Goal: Check status: Check status

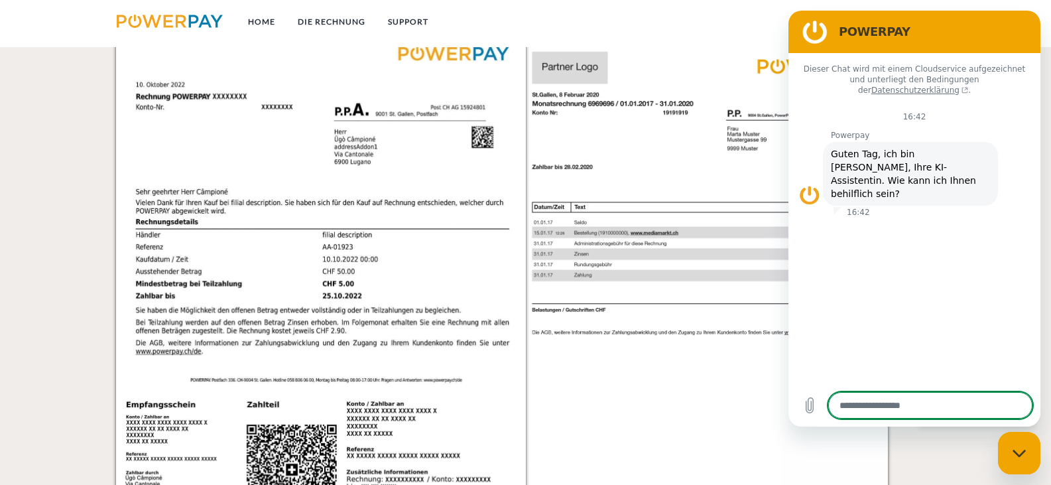
scroll to position [1392, 0]
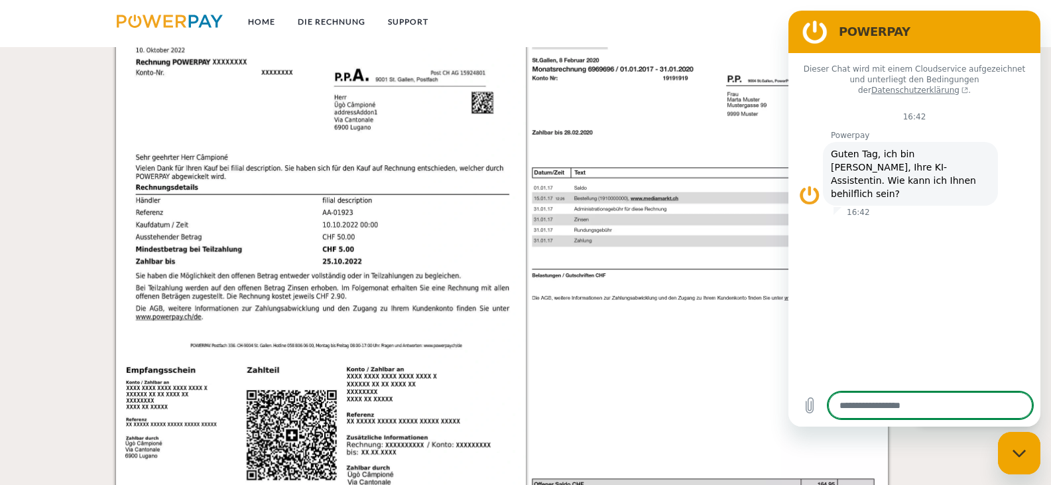
click at [698, 21] on nav "Home DIE RECHNUNG SUPPORT agb" at bounding box center [525, 23] width 1051 height 47
click at [1026, 452] on div "Messaging-Fenster schließen" at bounding box center [1019, 453] width 40 height 40
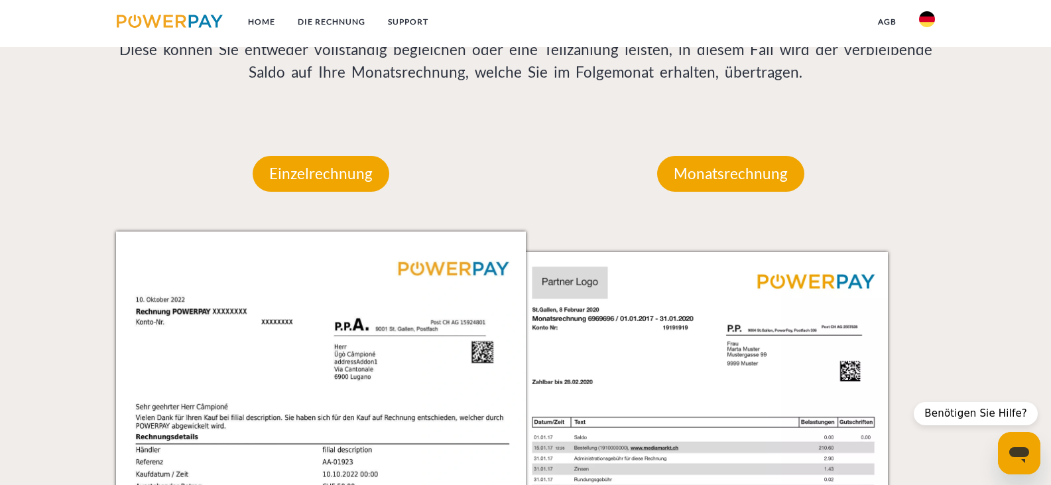
scroll to position [1127, 0]
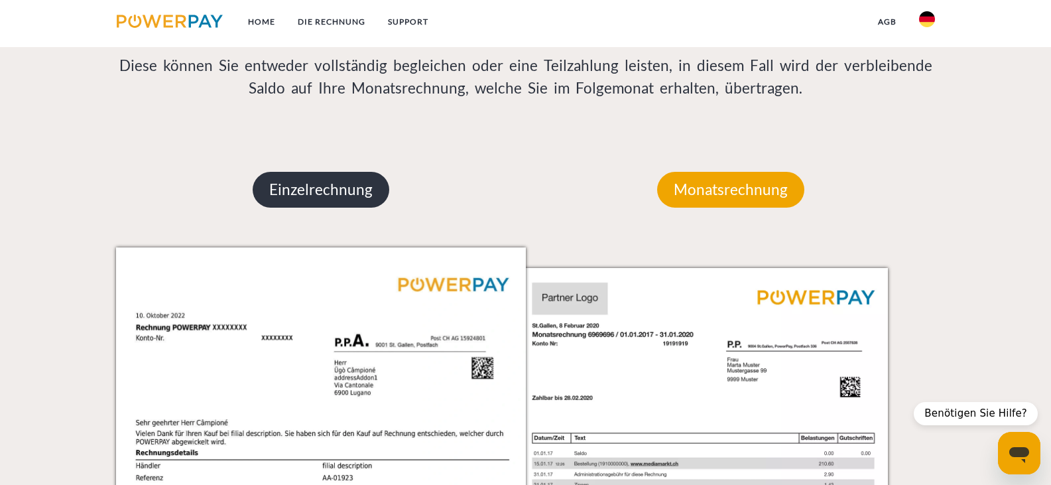
click at [337, 191] on p "Einzelrechnung" at bounding box center [321, 190] width 137 height 36
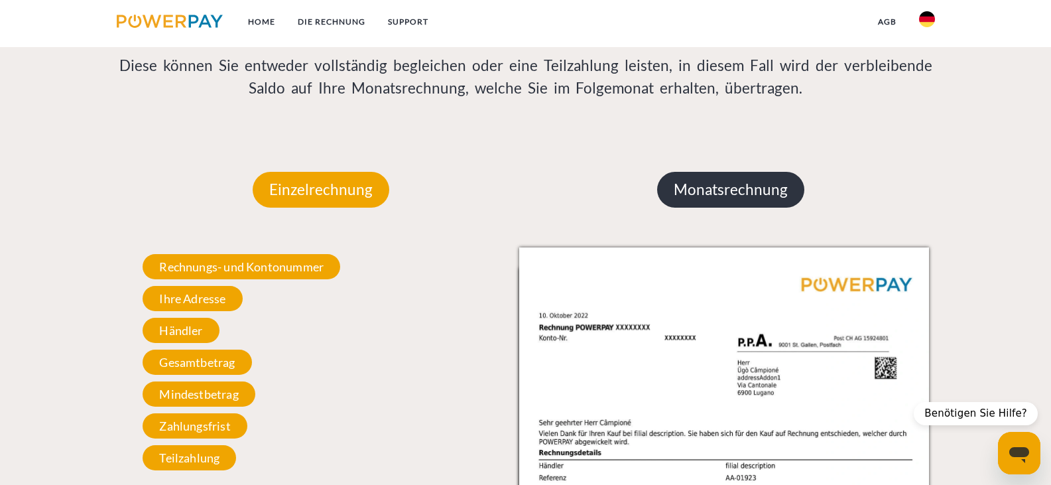
click at [736, 186] on p "Monatsrechnung" at bounding box center [730, 190] width 147 height 36
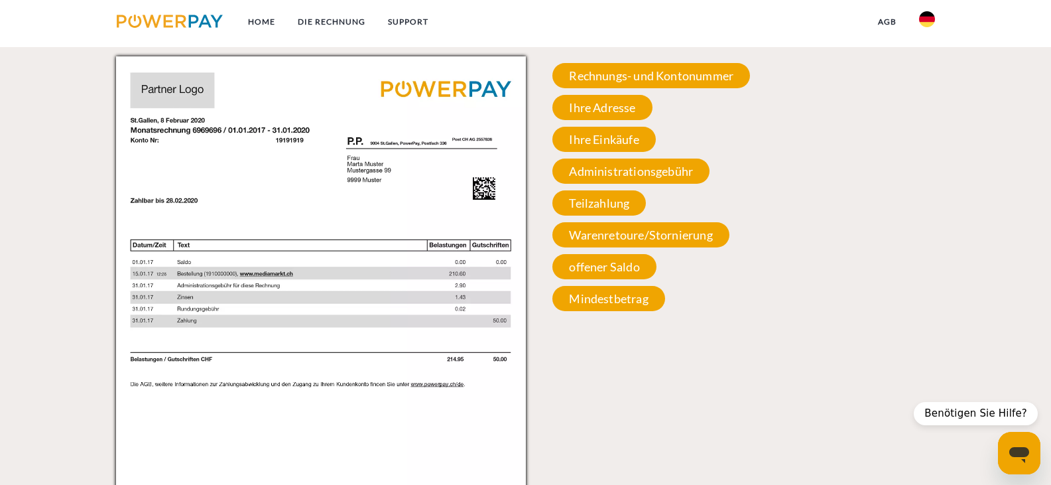
scroll to position [1314, 0]
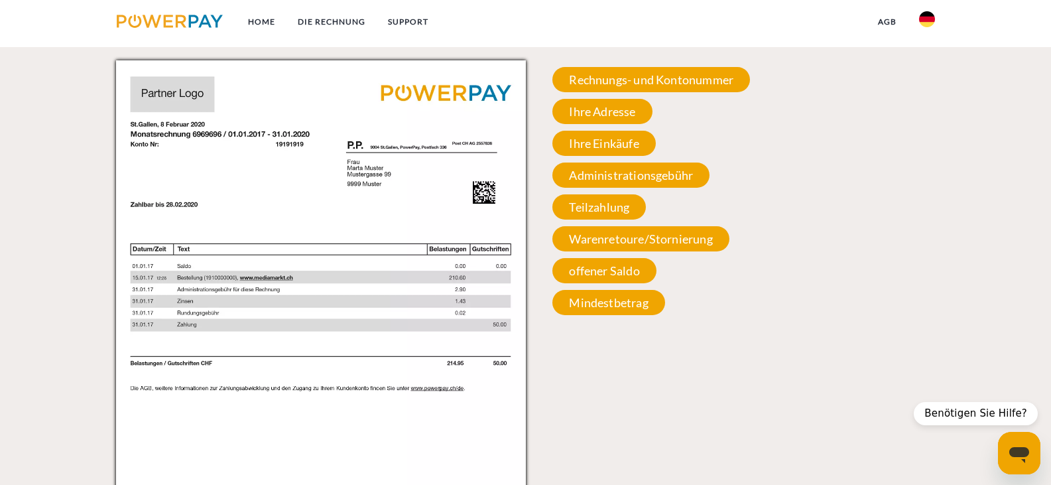
drag, startPoint x: 353, startPoint y: 214, endPoint x: 808, endPoint y: 222, distance: 455.0
click at [808, 222] on div "Rechnungs- und Kontonummer Ihre Rechnungs –und Kontonummer. Bitte geben Sie die…" at bounding box center [731, 190] width 410 height 261
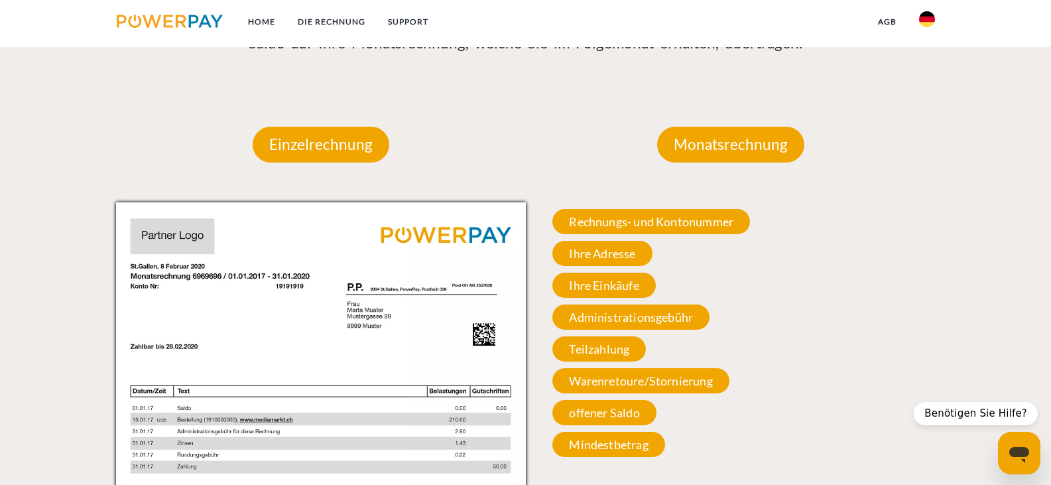
scroll to position [1115, 0]
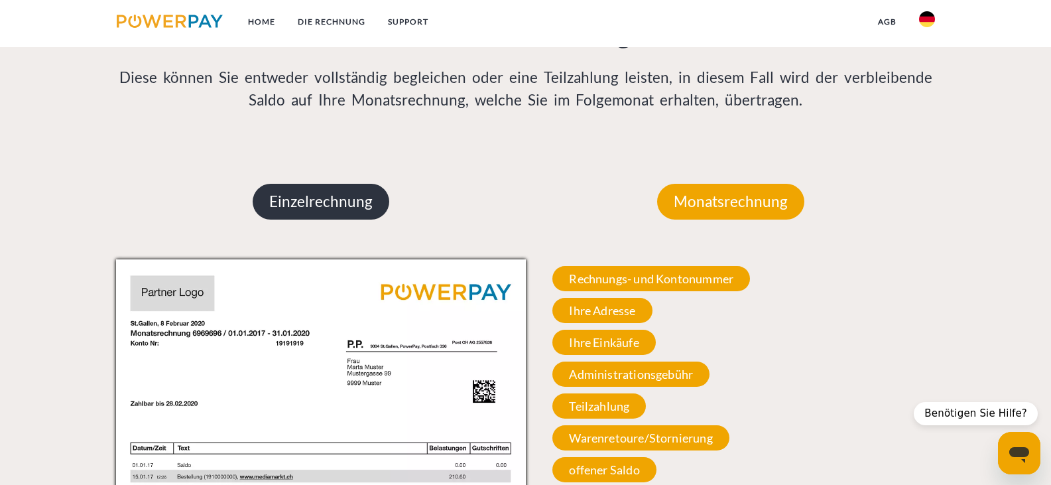
click at [328, 204] on p "Einzelrechnung" at bounding box center [321, 202] width 137 height 36
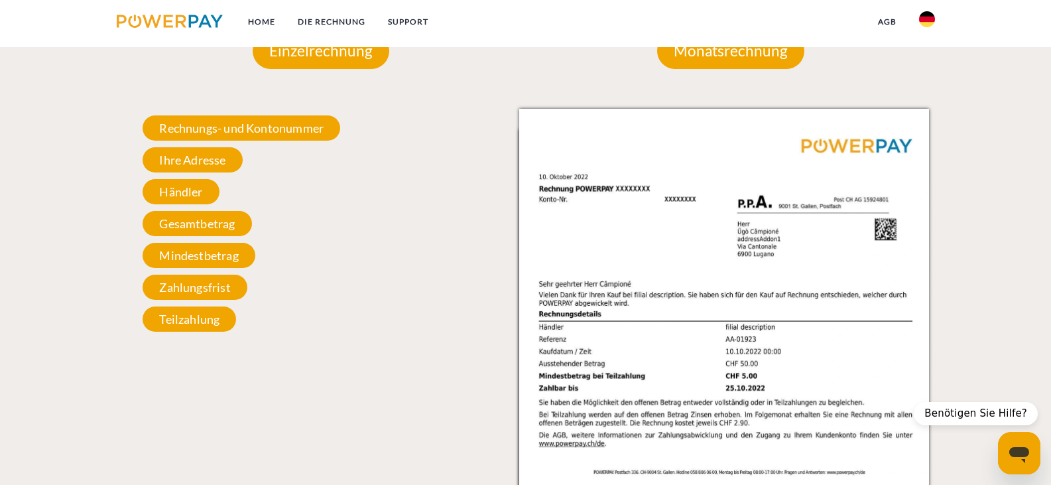
scroll to position [1248, 0]
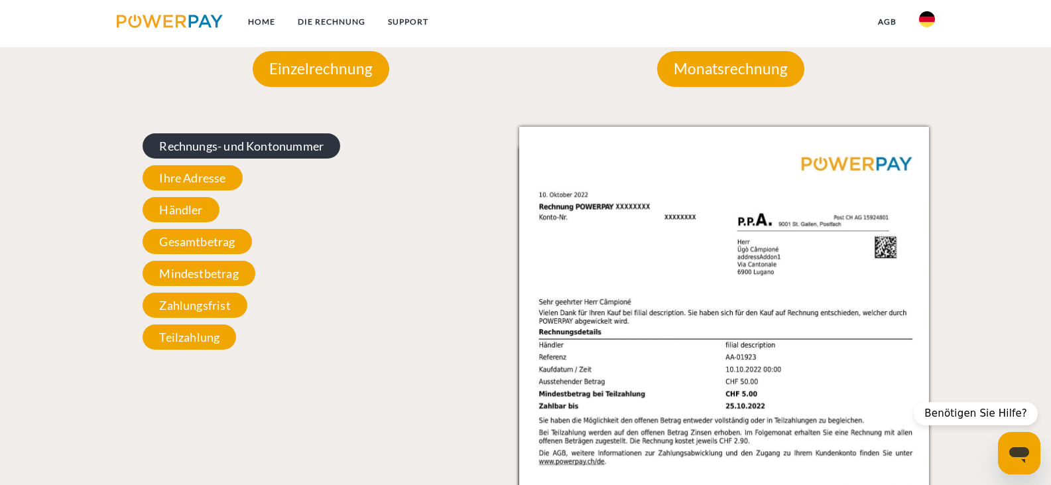
click at [265, 151] on span "Rechnungs- und Kontonummer" at bounding box center [242, 145] width 198 height 25
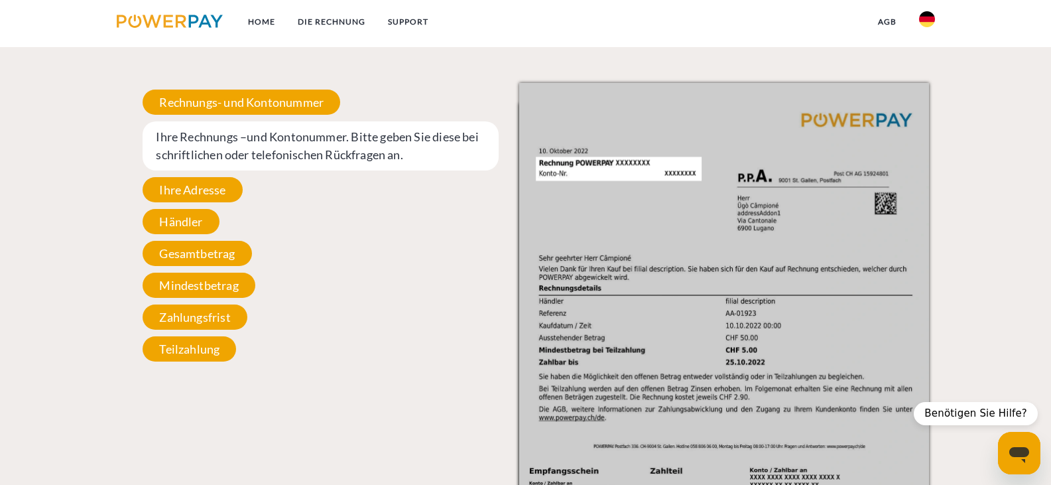
scroll to position [1314, 0]
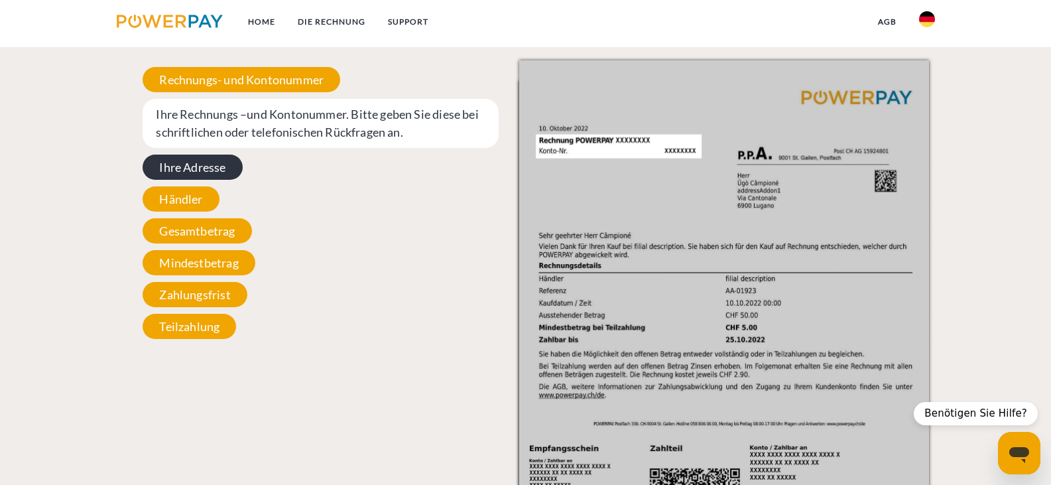
click at [205, 166] on span "Ihre Adresse" at bounding box center [192, 166] width 99 height 25
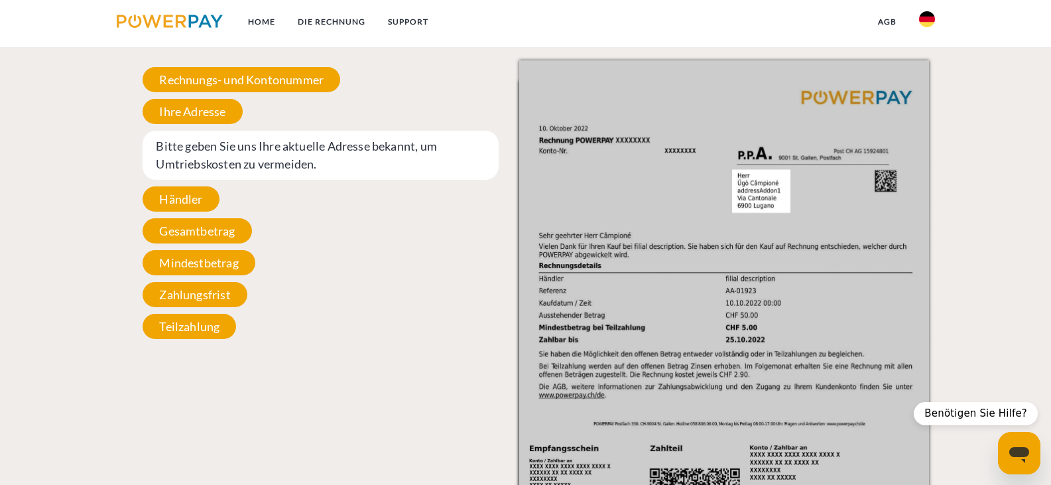
click at [772, 196] on img at bounding box center [724, 350] width 410 height 580
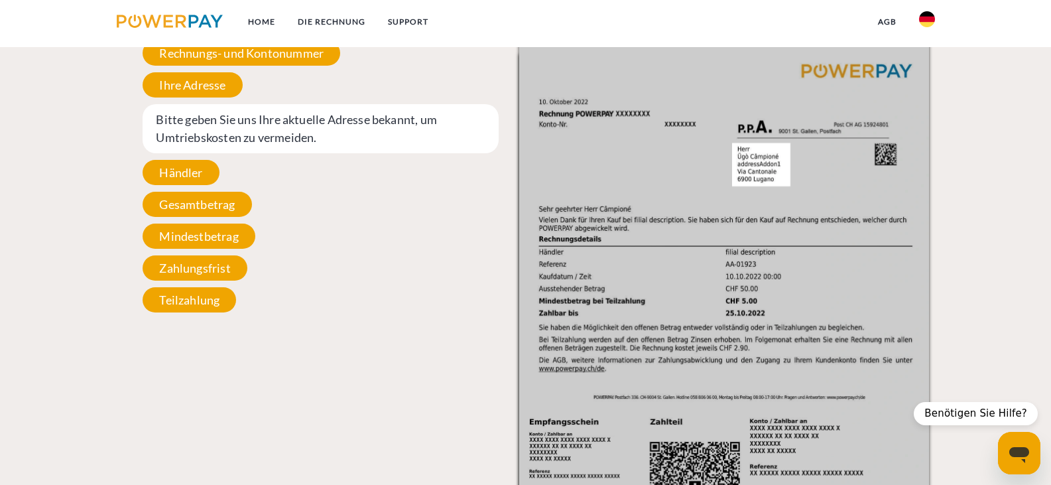
scroll to position [1381, 0]
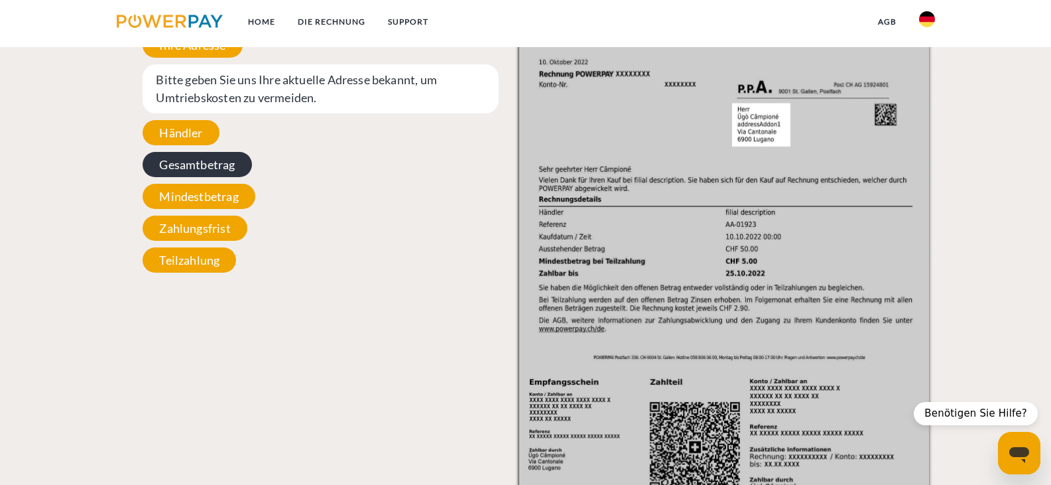
click at [193, 168] on span "Gesamtbetrag" at bounding box center [197, 164] width 109 height 25
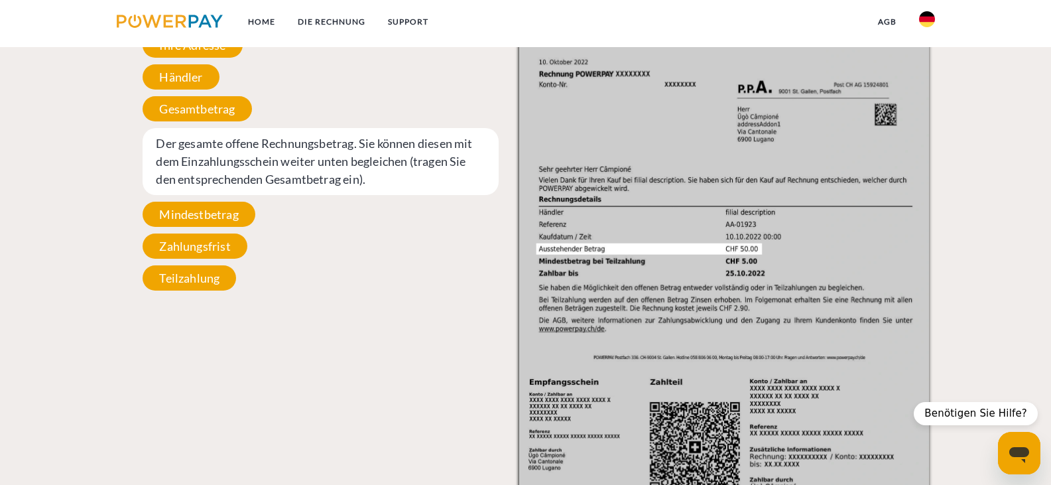
scroll to position [1314, 0]
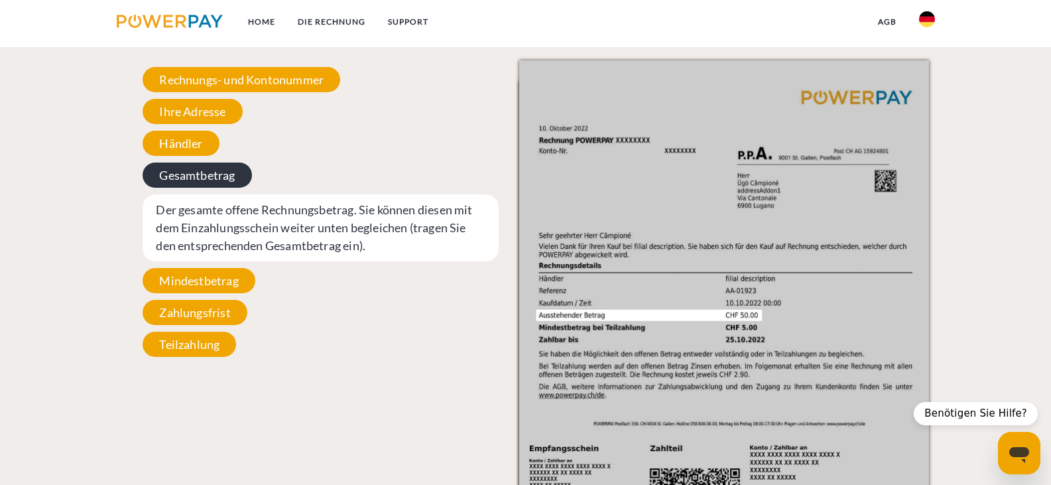
click at [204, 179] on span "Gesamtbetrag" at bounding box center [197, 174] width 109 height 25
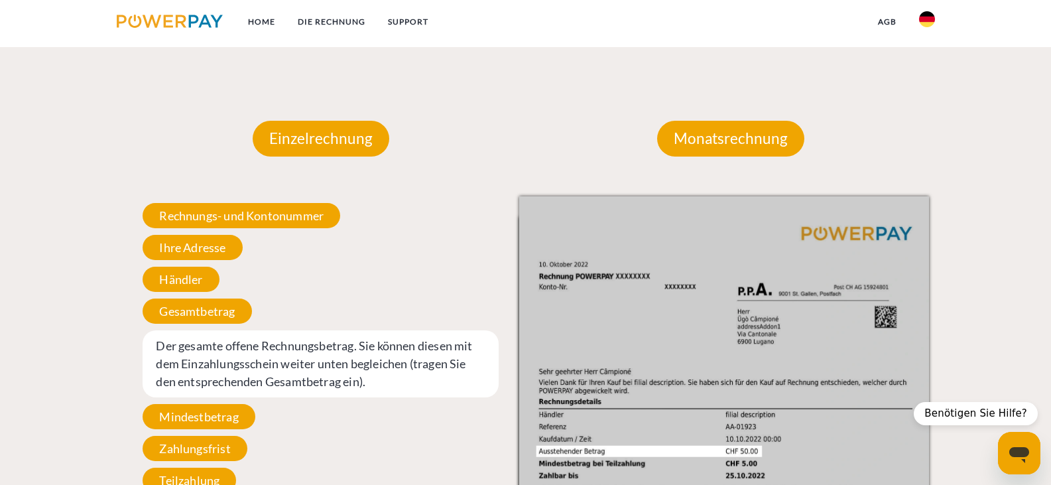
scroll to position [1049, 0]
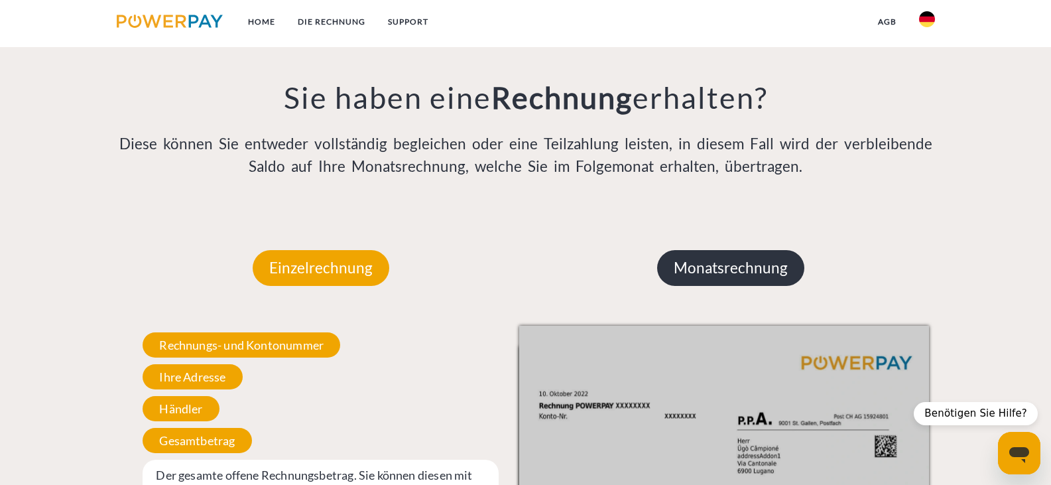
click at [713, 269] on p "Monatsrechnung" at bounding box center [730, 268] width 147 height 36
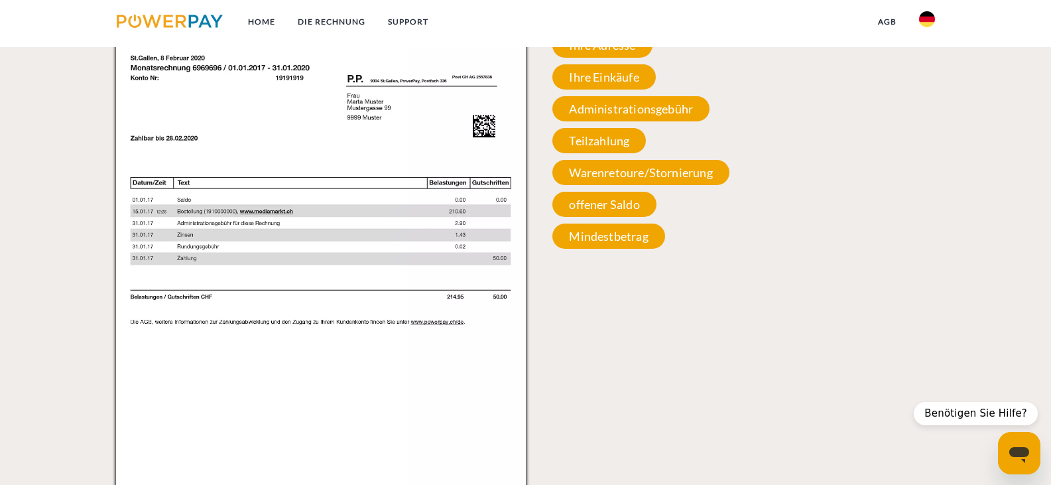
scroll to position [1314, 0]
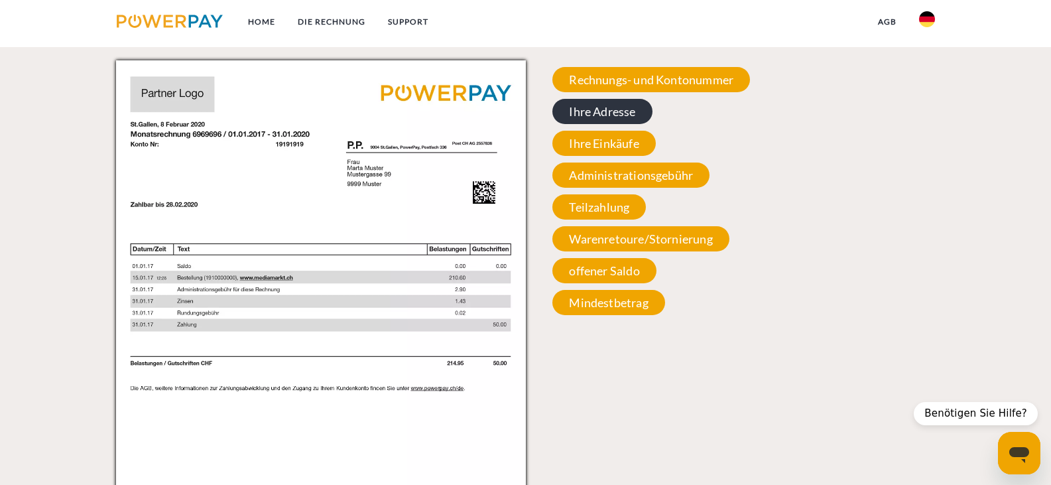
click at [608, 114] on span "Ihre Adresse" at bounding box center [601, 111] width 99 height 25
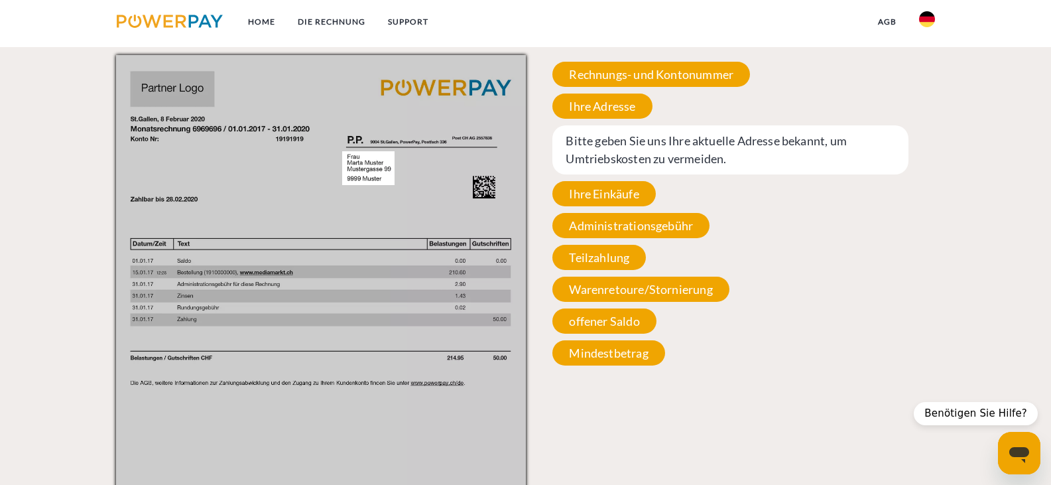
scroll to position [1182, 0]
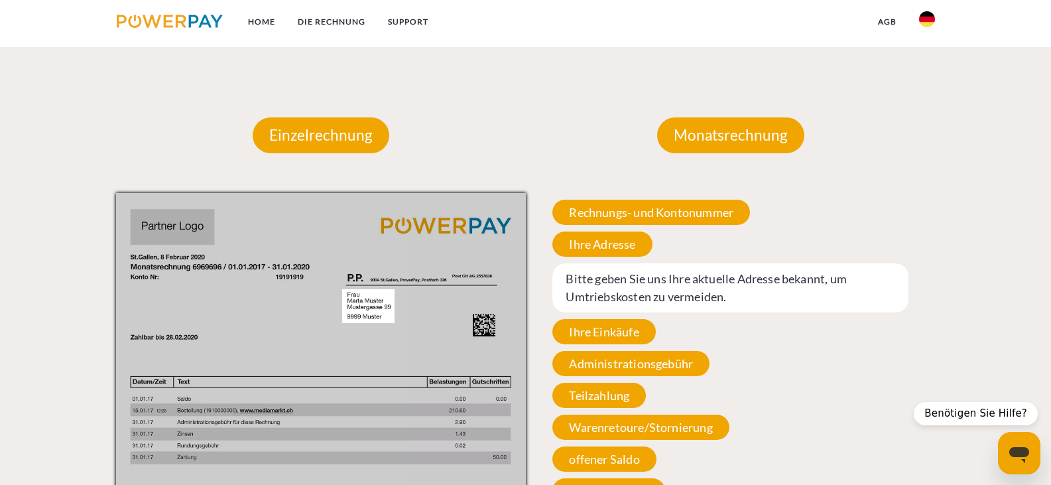
drag, startPoint x: 655, startPoint y: 215, endPoint x: 945, endPoint y: 260, distance: 293.3
drag, startPoint x: 945, startPoint y: 260, endPoint x: 951, endPoint y: 355, distance: 95.0
click at [951, 355] on div "Einzelrechnung Einzelrechnung Rechnungs- und Kontonummer Ihre Rechnungs –und Ko…" at bounding box center [525, 426] width 1051 height 696
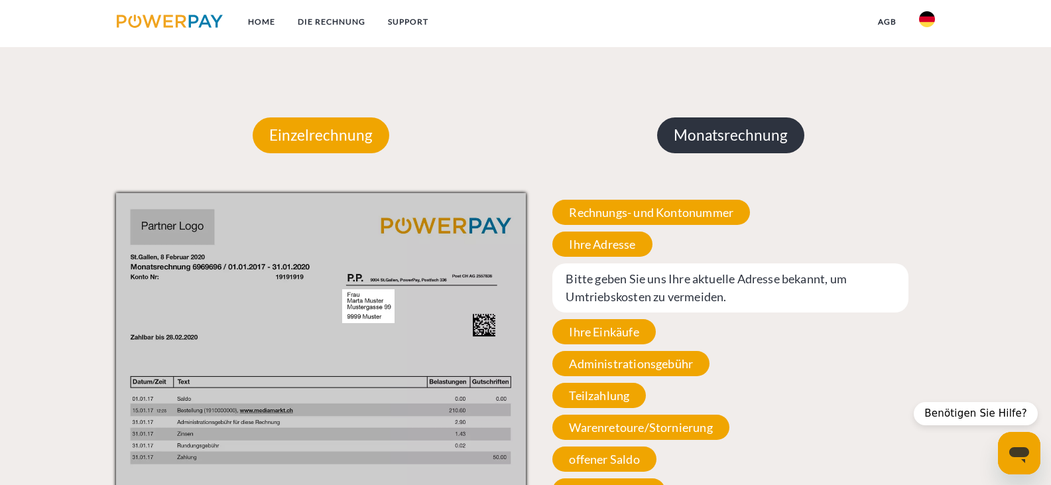
click at [726, 131] on p "Monatsrechnung" at bounding box center [730, 135] width 147 height 36
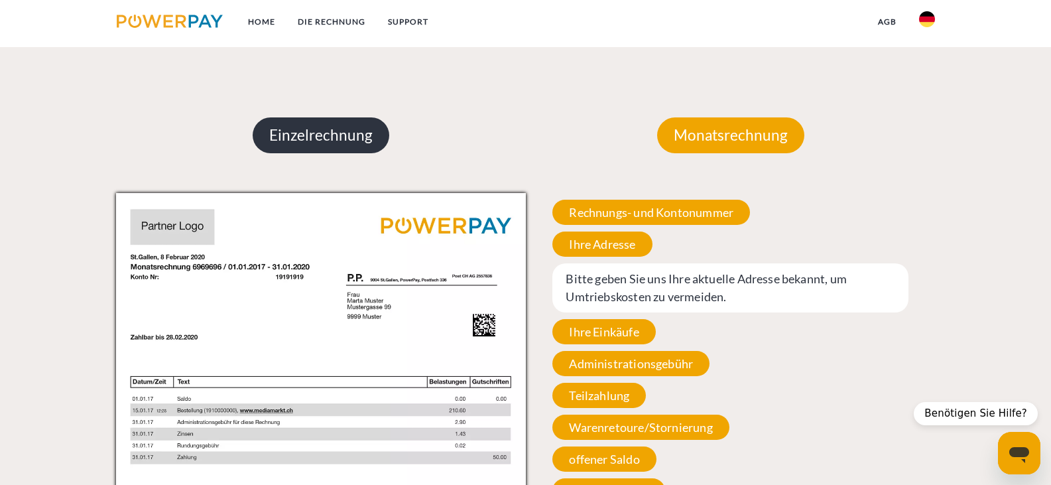
click at [348, 140] on p "Einzelrechnung" at bounding box center [321, 135] width 137 height 36
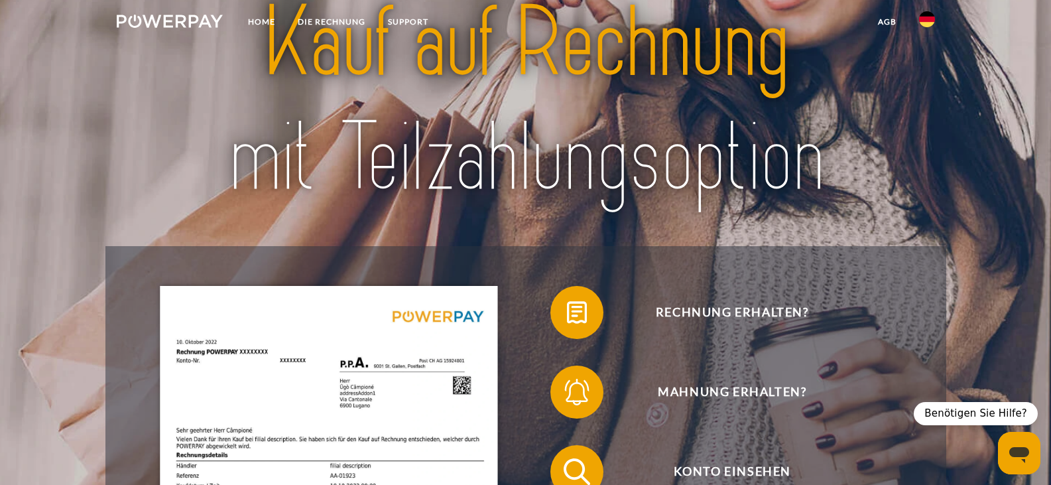
scroll to position [0, 0]
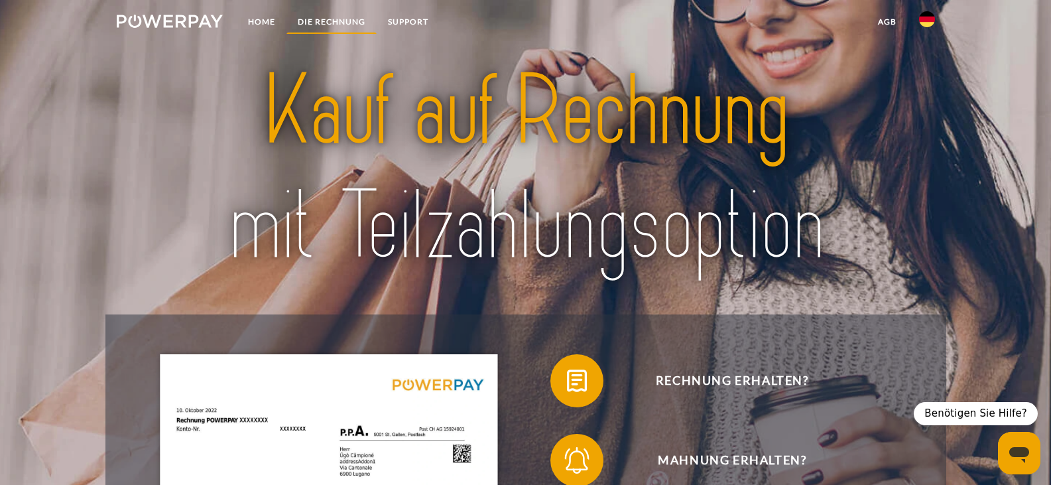
click at [326, 19] on link "DIE RECHNUNG" at bounding box center [331, 22] width 90 height 24
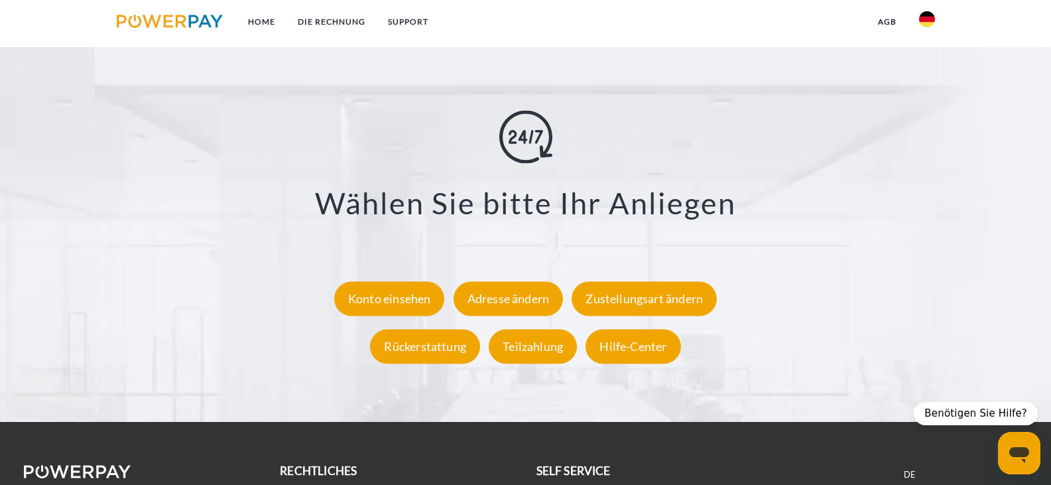
scroll to position [2529, 0]
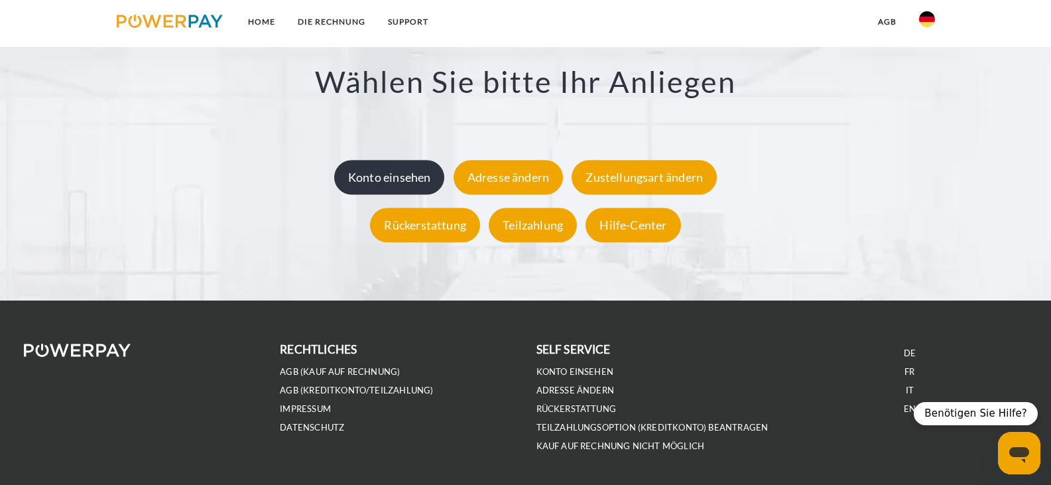
click at [381, 174] on div "Konto einsehen" at bounding box center [389, 177] width 111 height 34
click at [397, 178] on div "Konto einsehen" at bounding box center [389, 177] width 111 height 34
type textarea "*"
